Goal: Navigation & Orientation: Find specific page/section

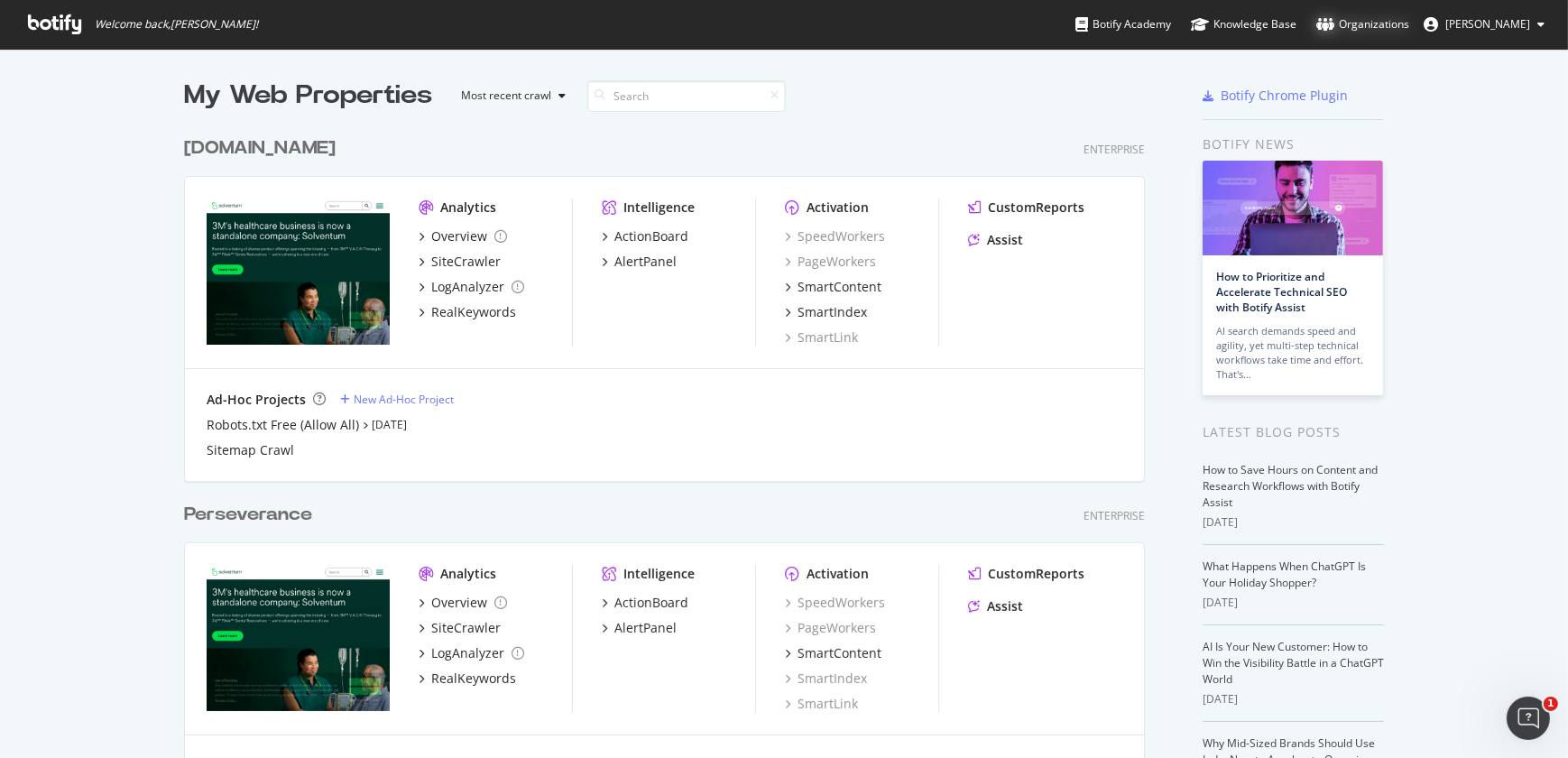
click at [1380, 24] on div "Organizations" at bounding box center [1363, 24] width 93 height 18
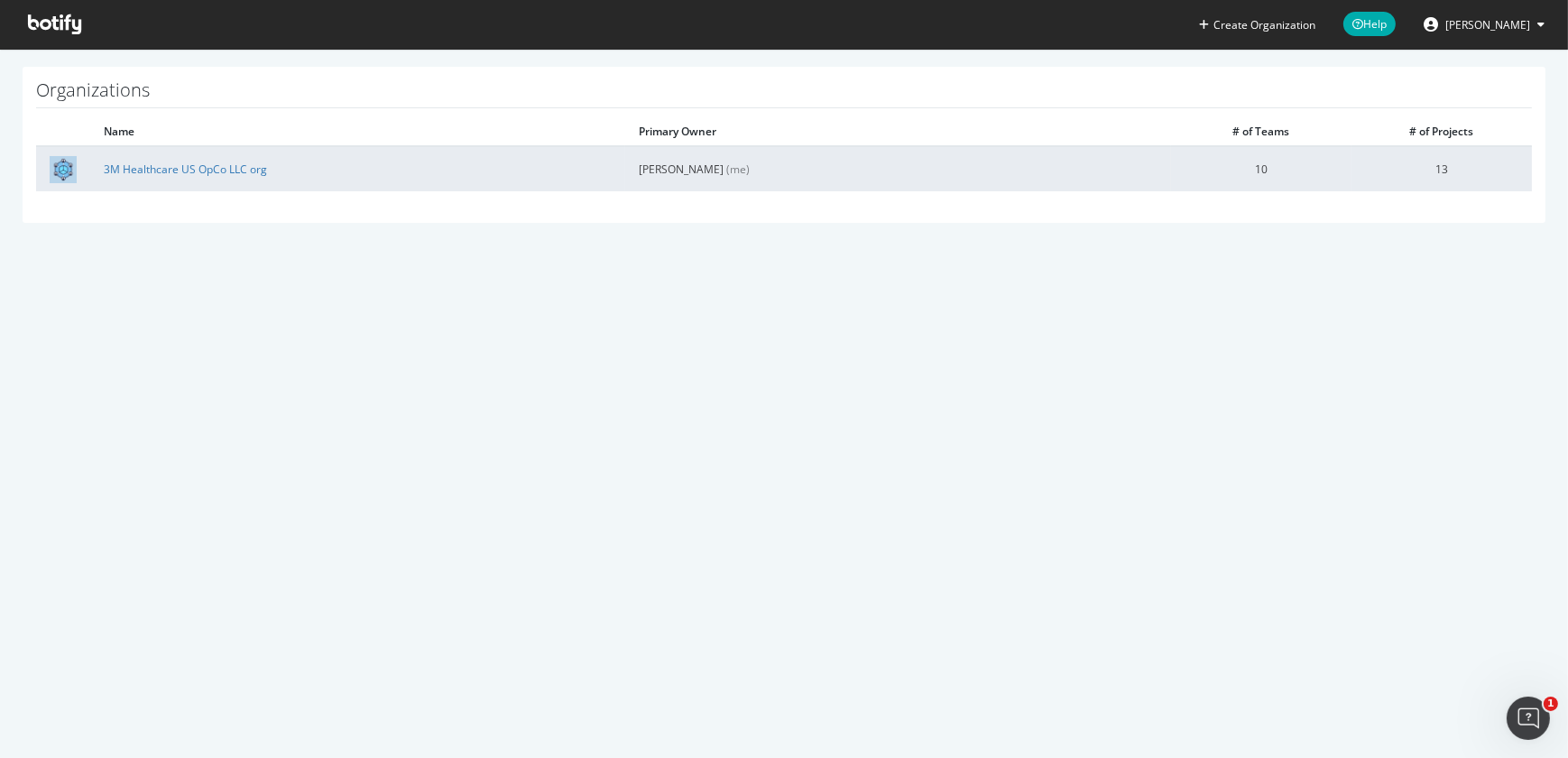
click at [229, 177] on td "3M Healthcare US OpCo LLC org" at bounding box center [358, 169] width 535 height 45
click at [229, 174] on link "3M Healthcare US OpCo LLC org" at bounding box center [185, 169] width 163 height 15
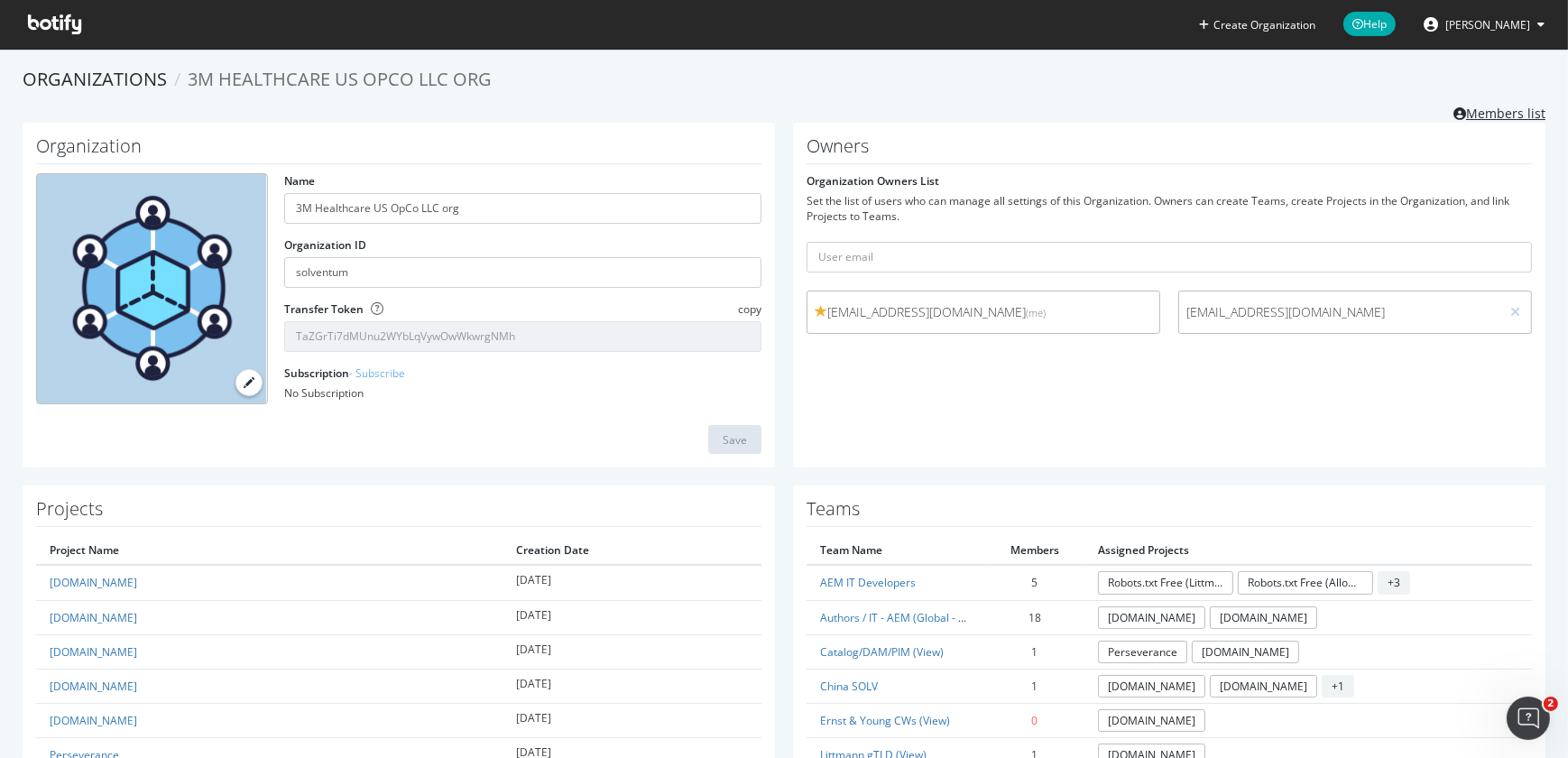
click at [1474, 111] on link "Members list" at bounding box center [1499, 111] width 92 height 22
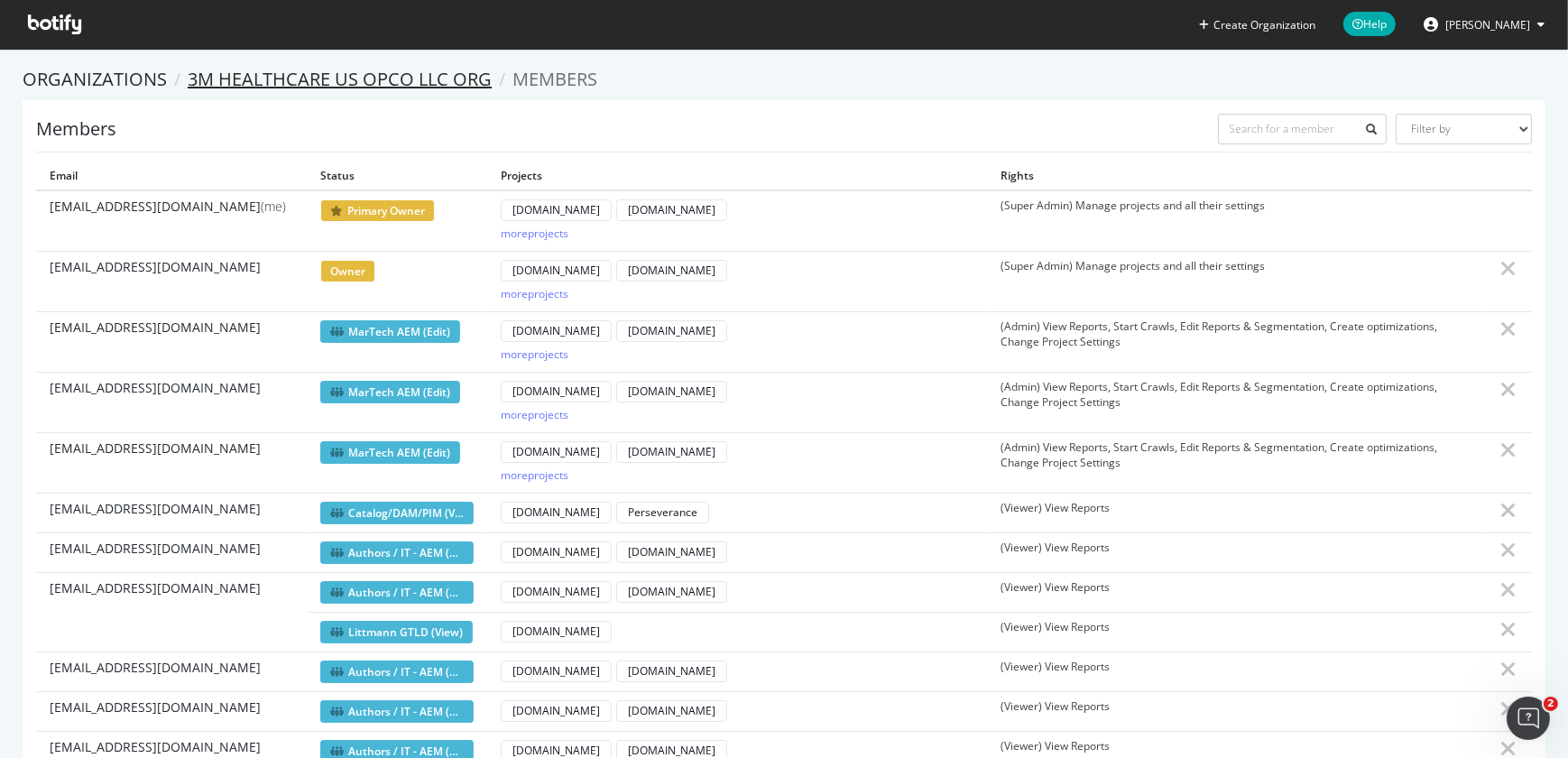
click at [377, 76] on link "3M Healthcare US OpCo LLC org" at bounding box center [339, 78] width 304 height 24
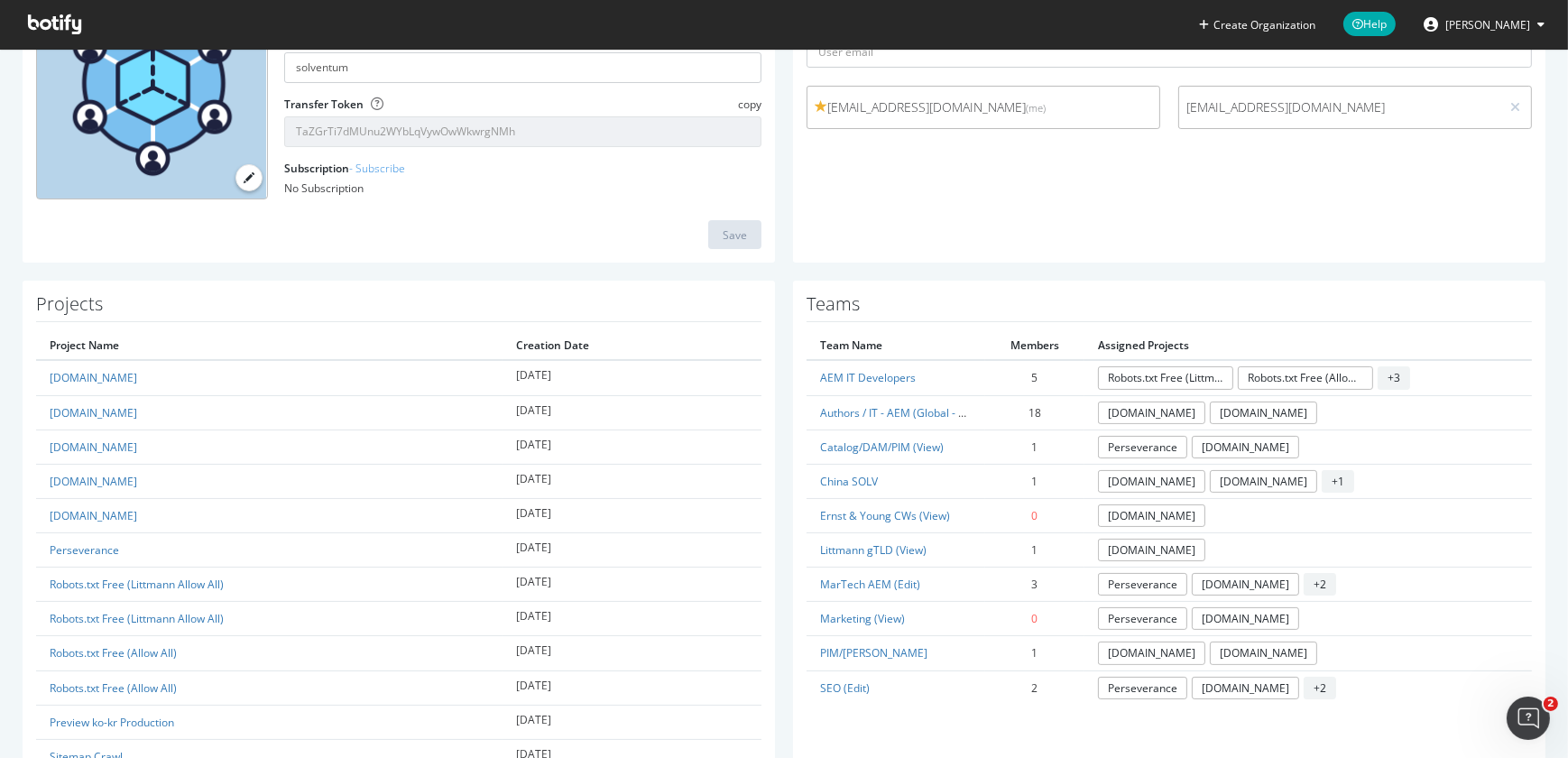
scroll to position [252, 0]
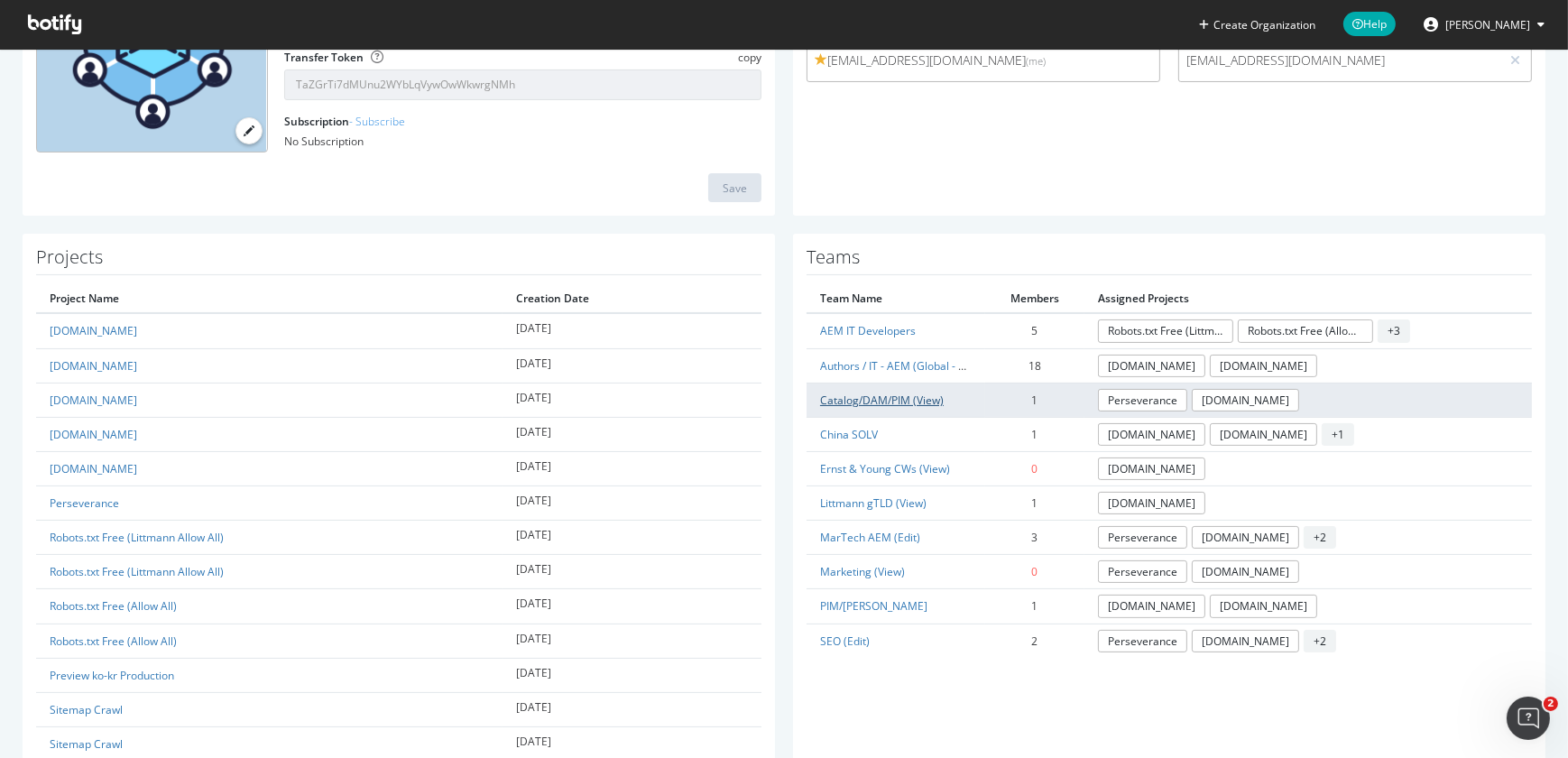
click at [891, 393] on link "Catalog/DAM/PIM (View)" at bounding box center [881, 400] width 123 height 15
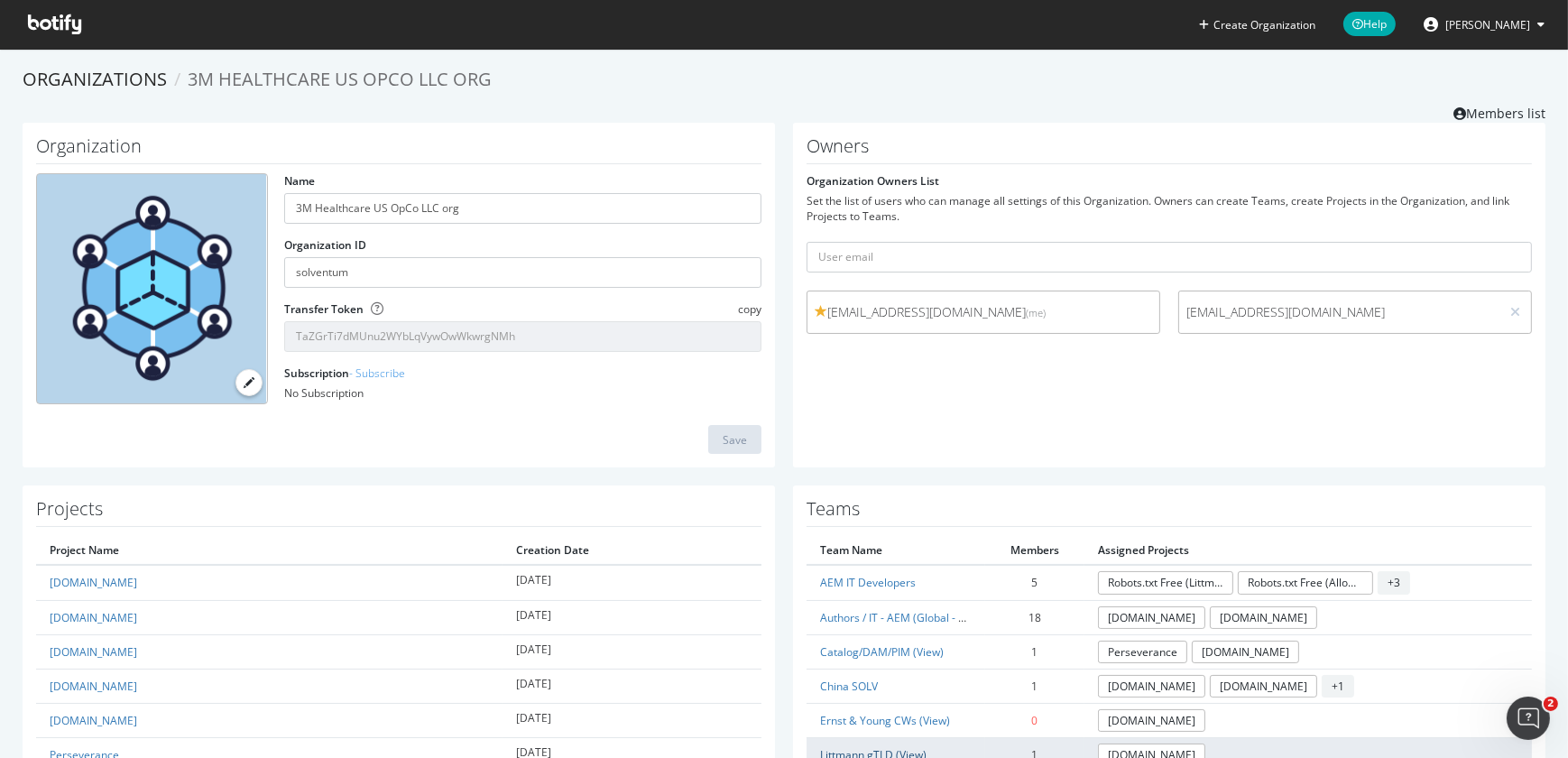
click at [840, 754] on link "Littmann gTLD (View)" at bounding box center [873, 754] width 106 height 15
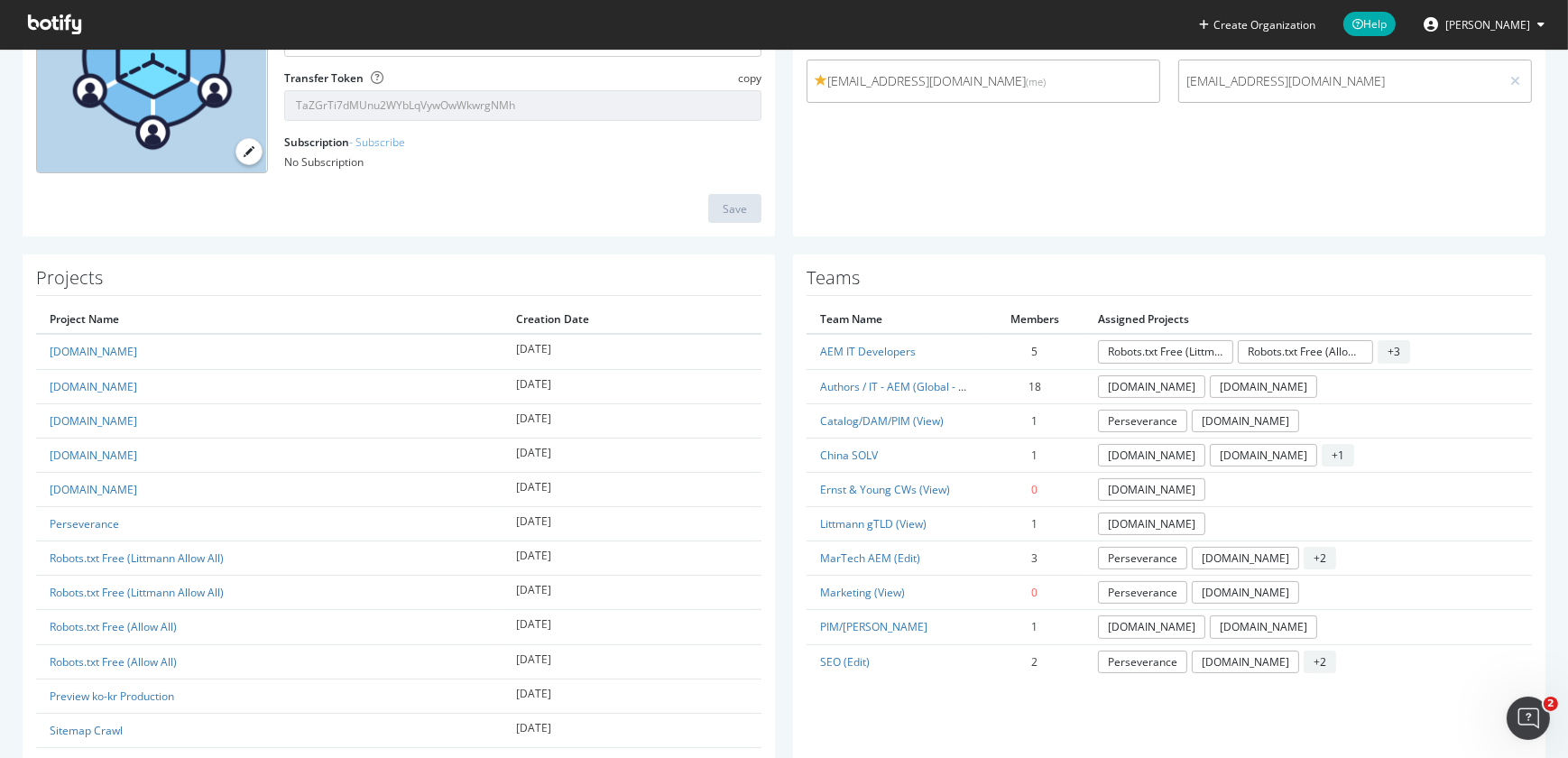
scroll to position [231, 0]
click at [880, 551] on link "MarTech AEM (Edit)" at bounding box center [870, 557] width 100 height 15
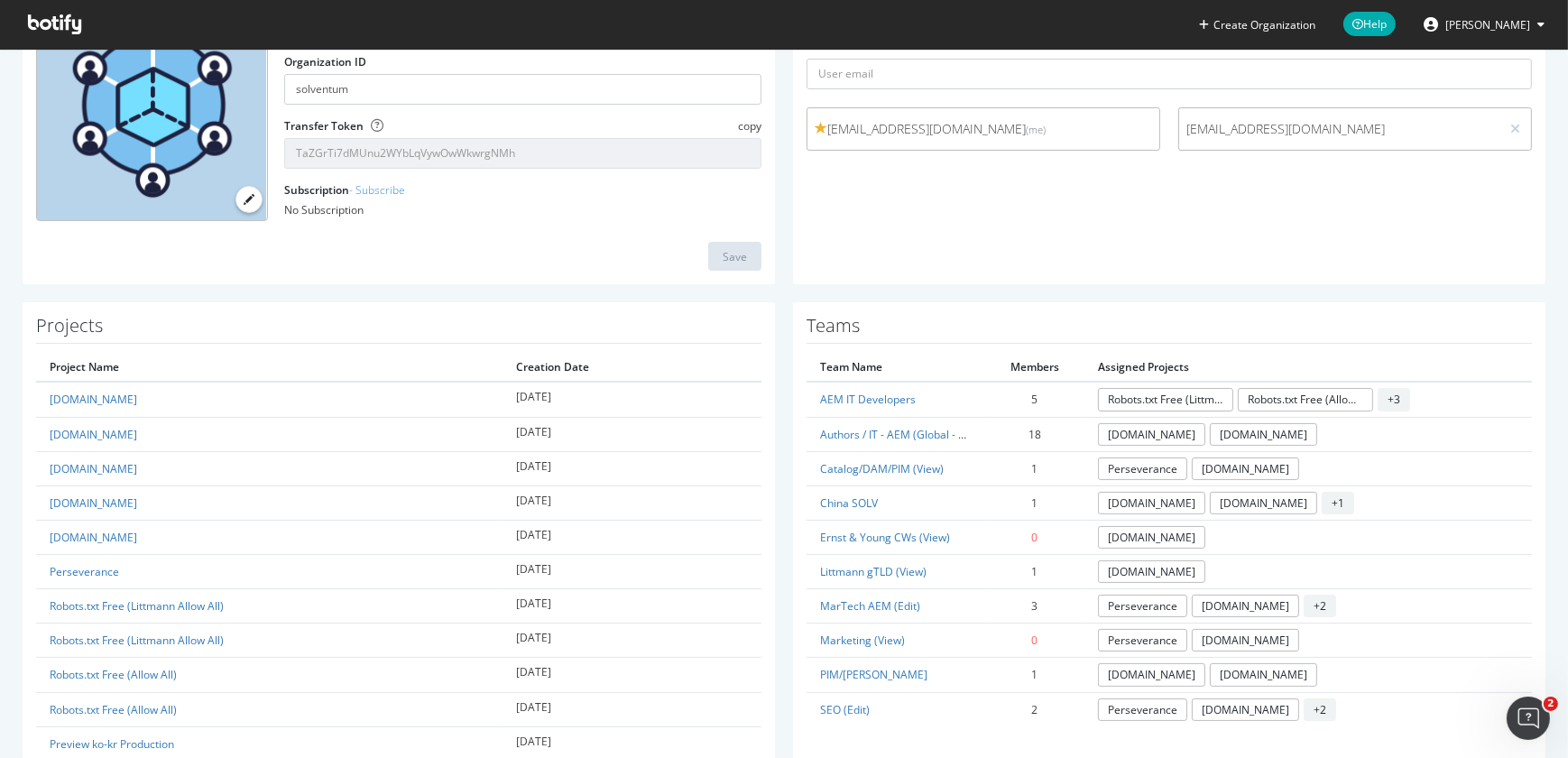
scroll to position [244, 0]
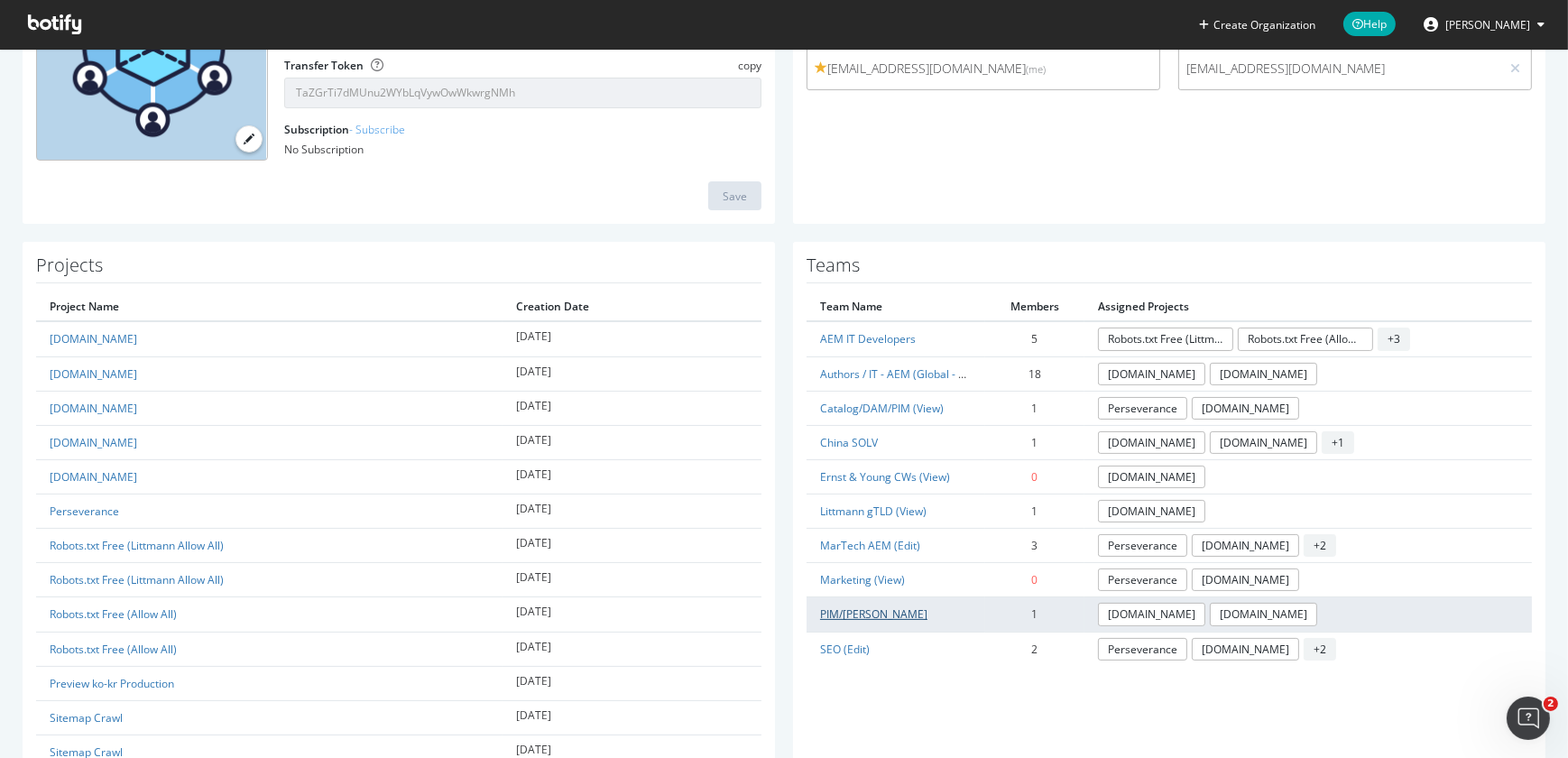
click at [851, 612] on link "PIM/[PERSON_NAME]" at bounding box center [873, 614] width 107 height 15
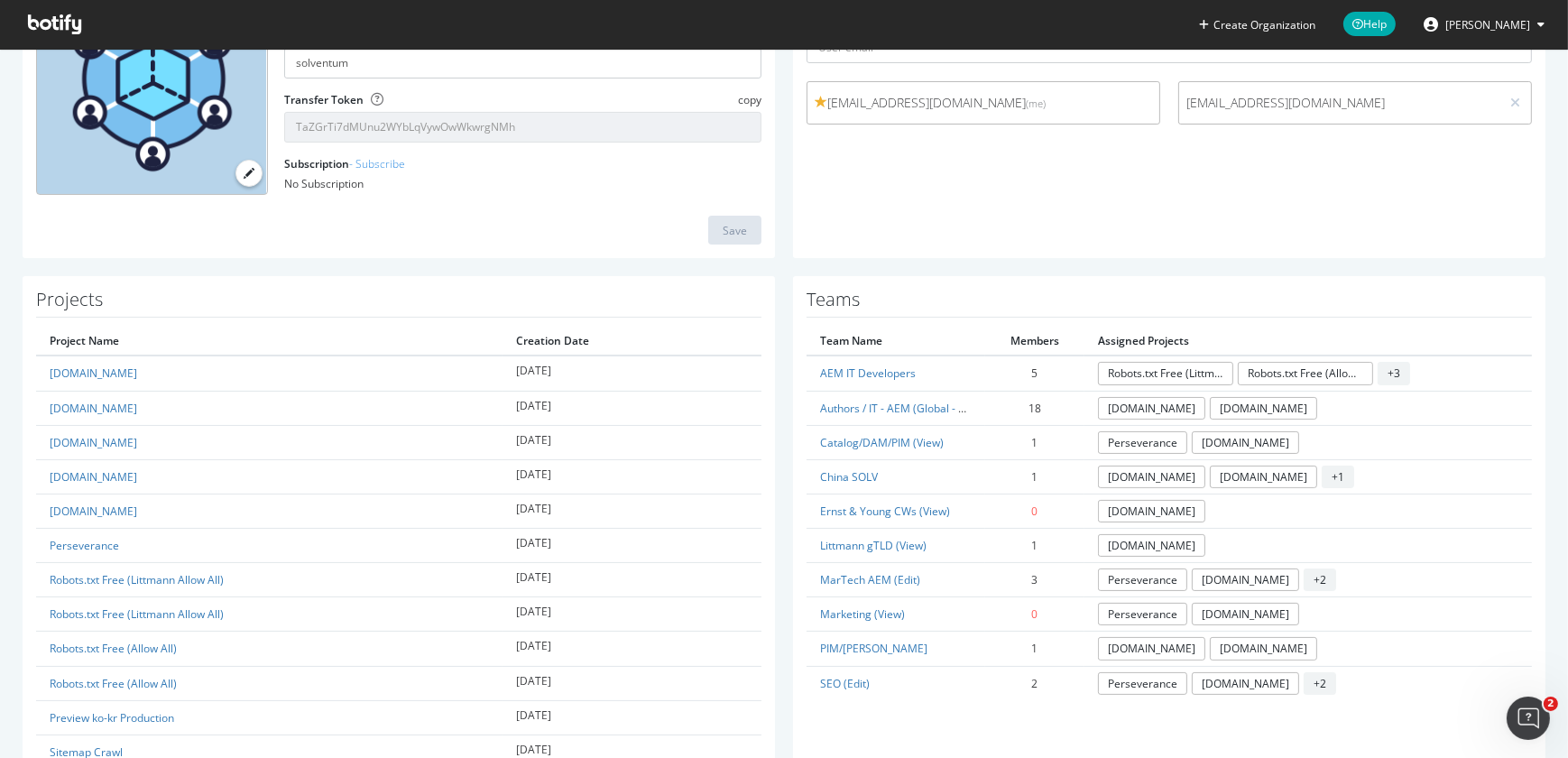
scroll to position [216, 0]
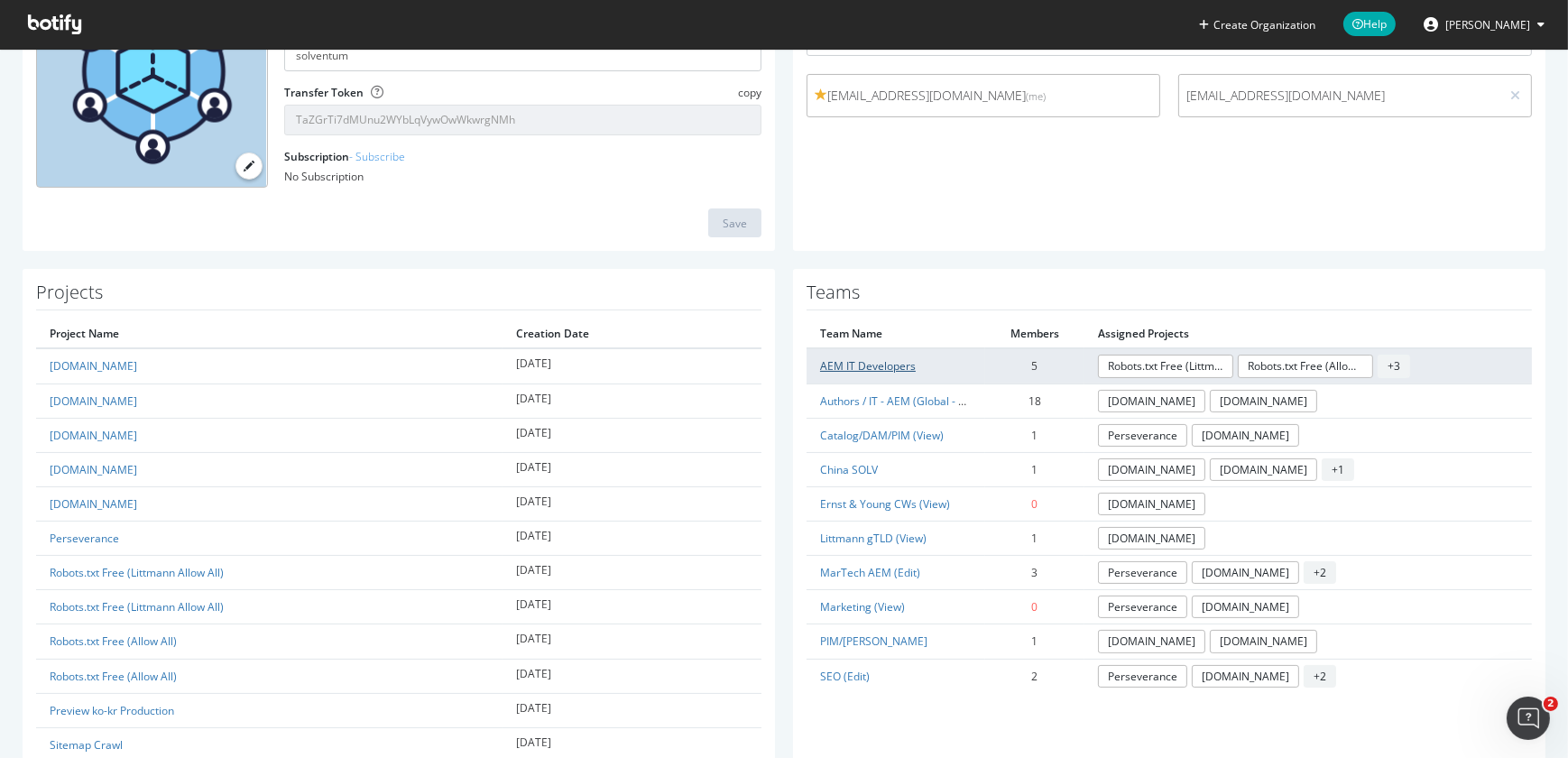
click at [886, 361] on link "AEM IT Developers" at bounding box center [867, 365] width 95 height 15
